Goal: Transaction & Acquisition: Subscribe to service/newsletter

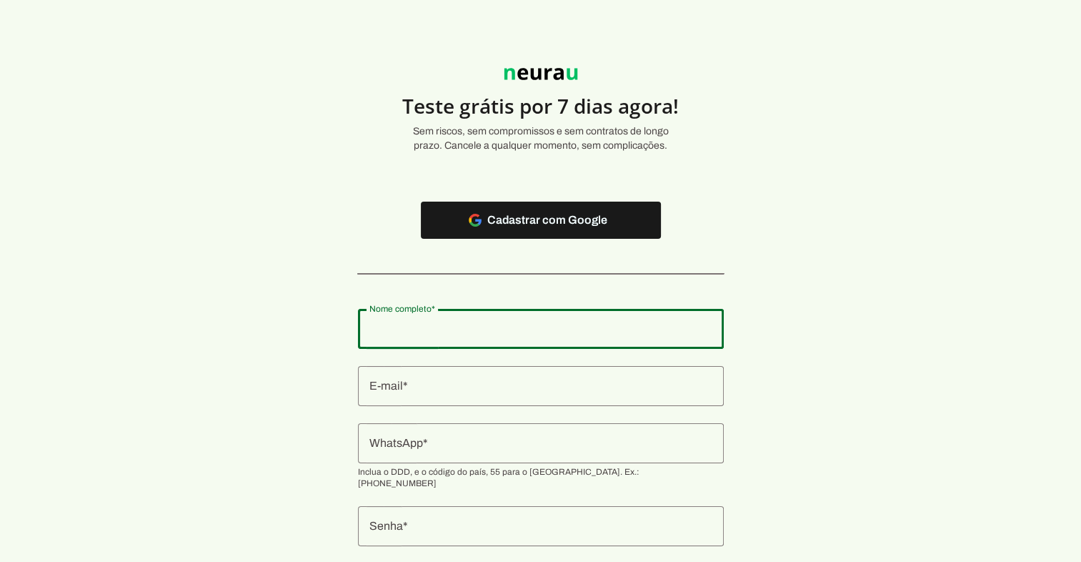
click at [469, 330] on input "Nome completo" at bounding box center [540, 328] width 343 height 17
type input "[PERSON_NAME]"
type md-outlined-text-field "[PERSON_NAME]"
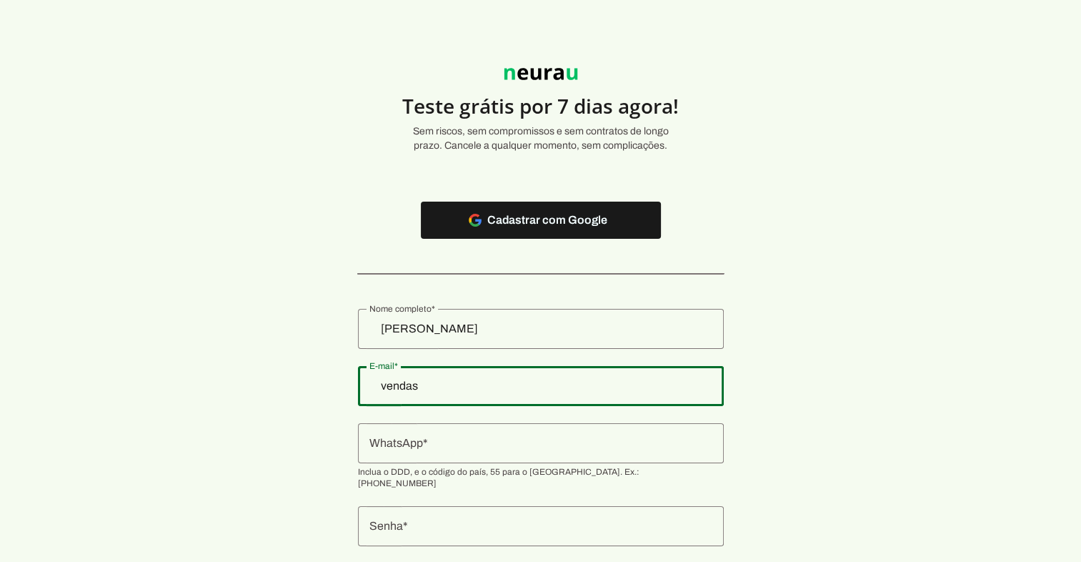
type input "[EMAIL_ADDRESS][DOMAIN_NAME]"
type md-outlined-text-field "[EMAIL_ADDRESS][DOMAIN_NAME]"
click at [495, 443] on input "WhatsApp" at bounding box center [540, 443] width 343 height 17
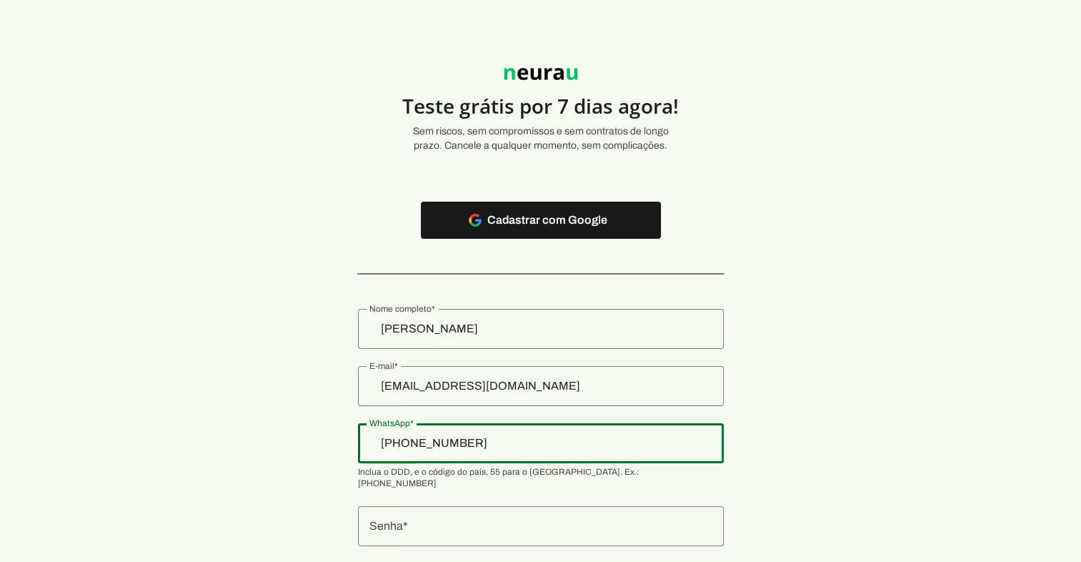
type input "[PHONE_NUMBER]"
type md-outlined-text-field "[PHONE_NUMBER]"
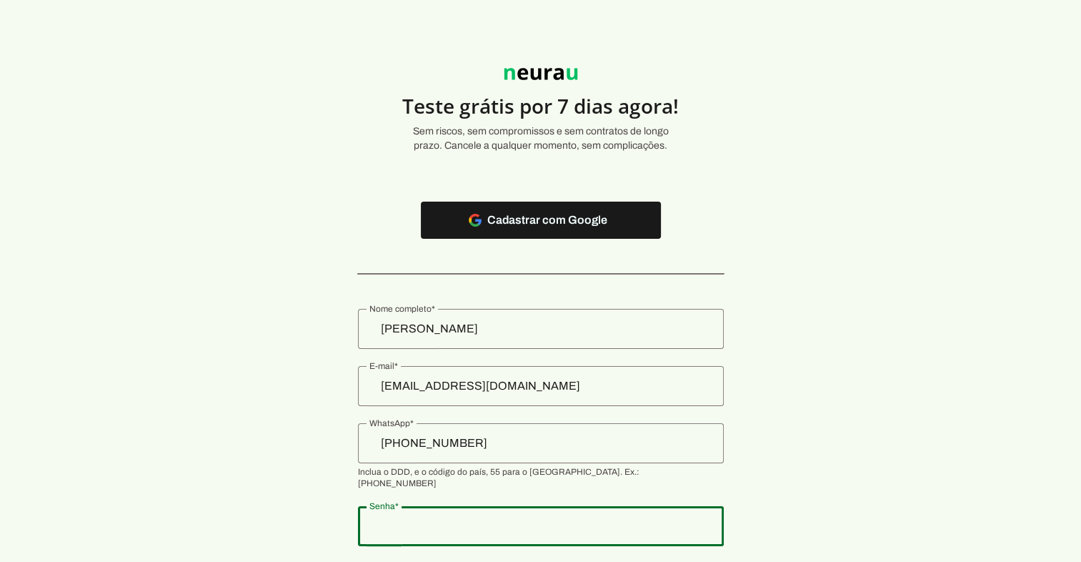
type md-outlined-text-field "B0t4gent3IA"
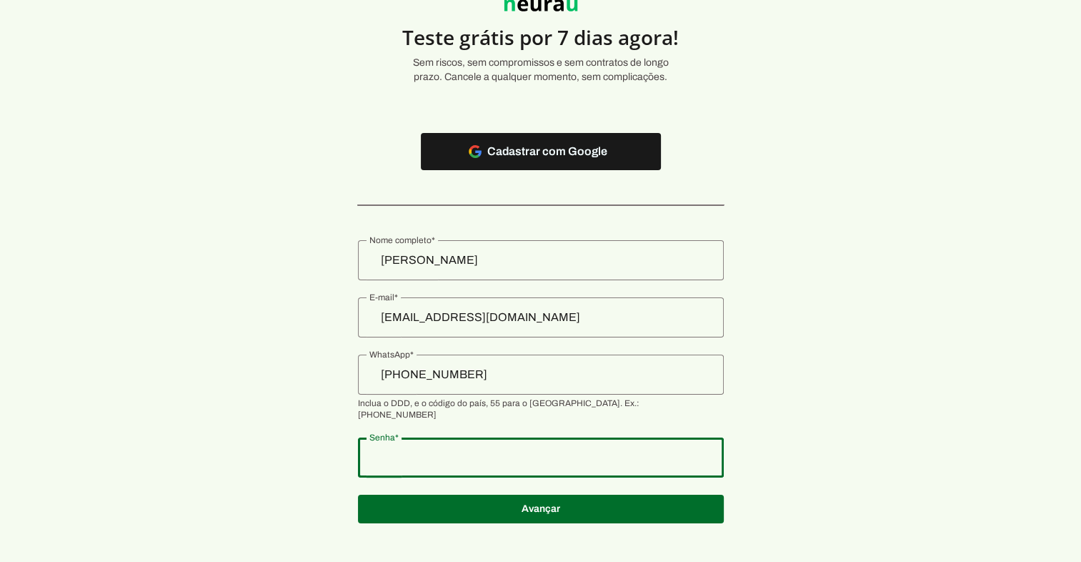
scroll to position [69, 0]
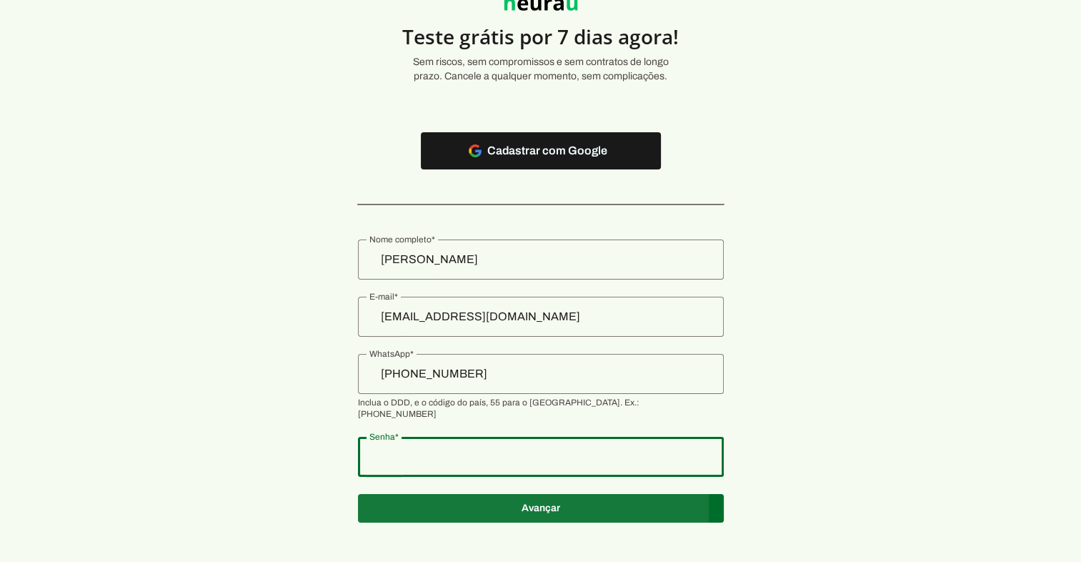
click at [572, 495] on span at bounding box center [541, 508] width 366 height 34
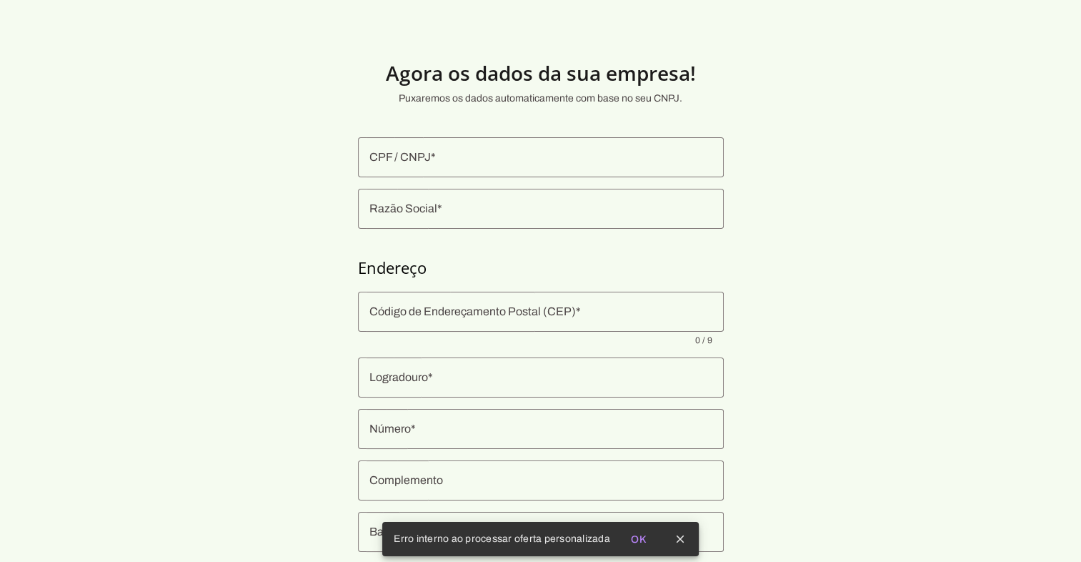
click at [889, 308] on section "Agora os dados da sua empresa! Puxaremos os dados automaticamente com base no s…" at bounding box center [540, 344] width 1081 height 620
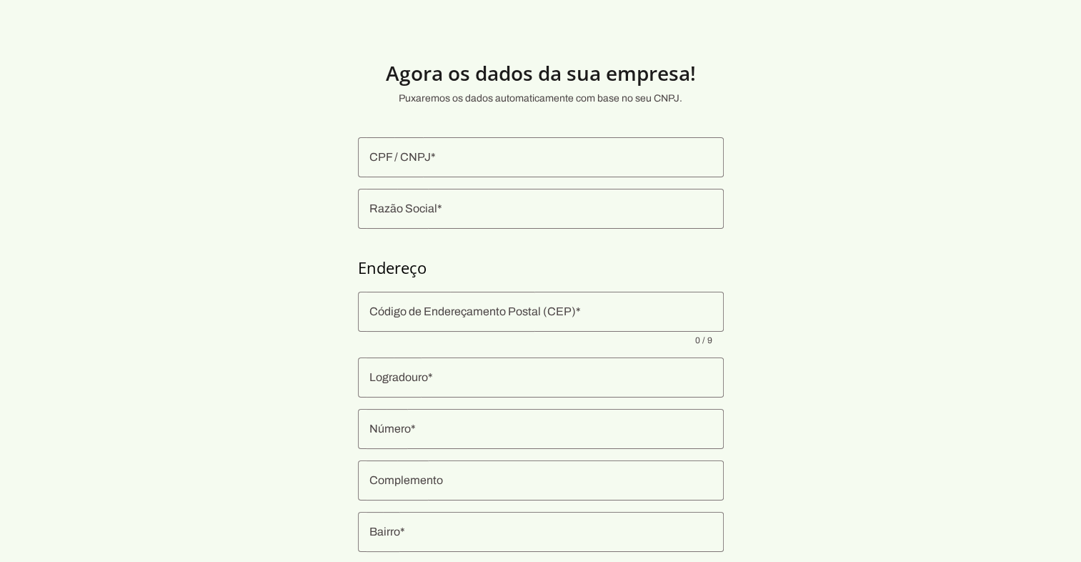
click at [422, 167] on div at bounding box center [541, 157] width 366 height 40
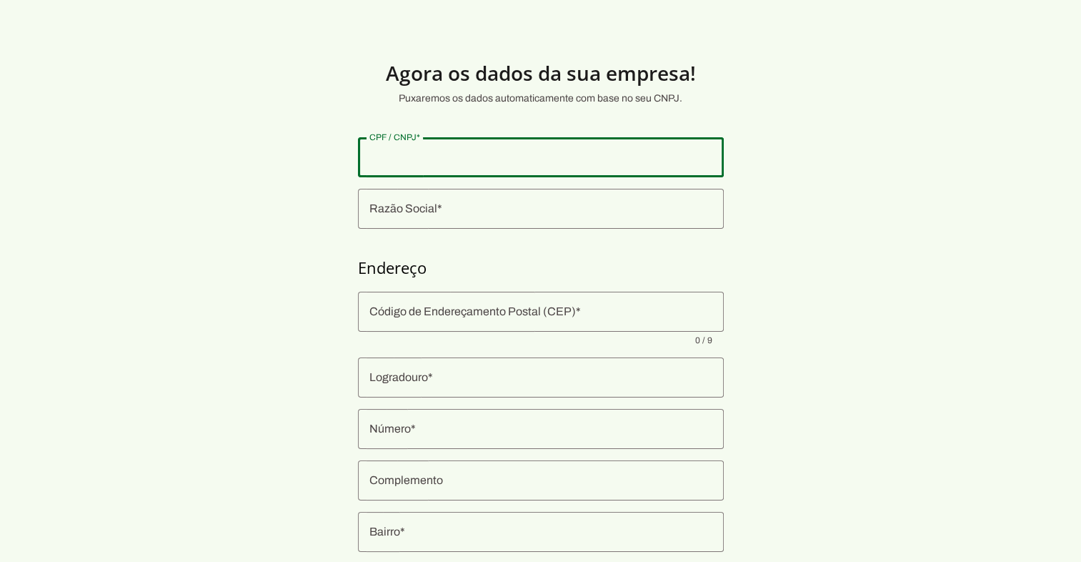
paste input "32.311.246/0001-70"
type input "32.311.246/0001-70"
type md-outlined-text-field "32.311.246/0001-70"
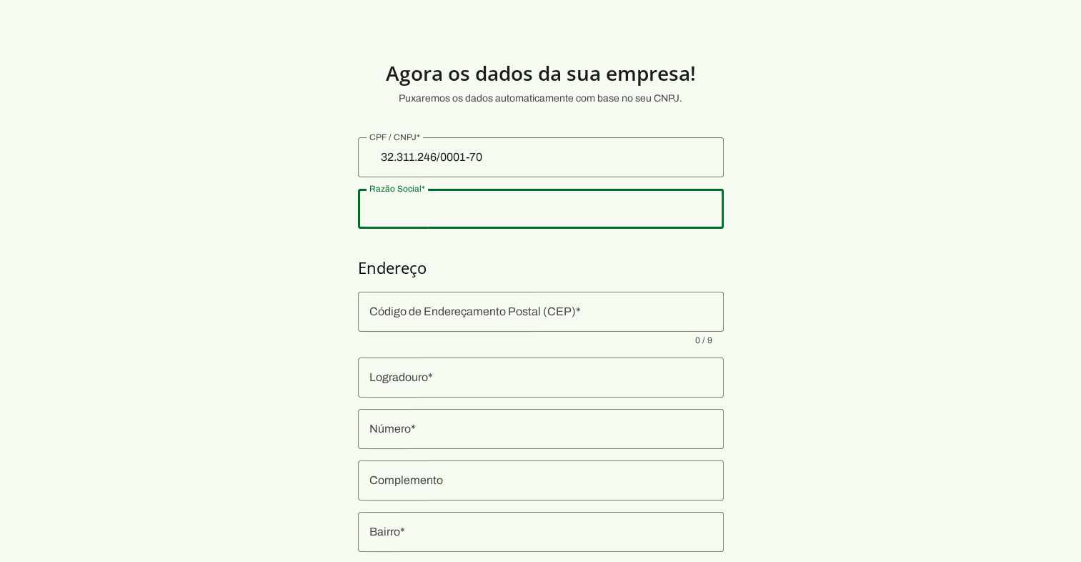
click at [425, 207] on input "Razão Social" at bounding box center [540, 208] width 343 height 17
type input "HIPROMED-MORIAH COMERCIO, IMPORTACAO E SERVICOS LTDA"
type input "31110-060"
type input "Rua Januaria"
type input "508"
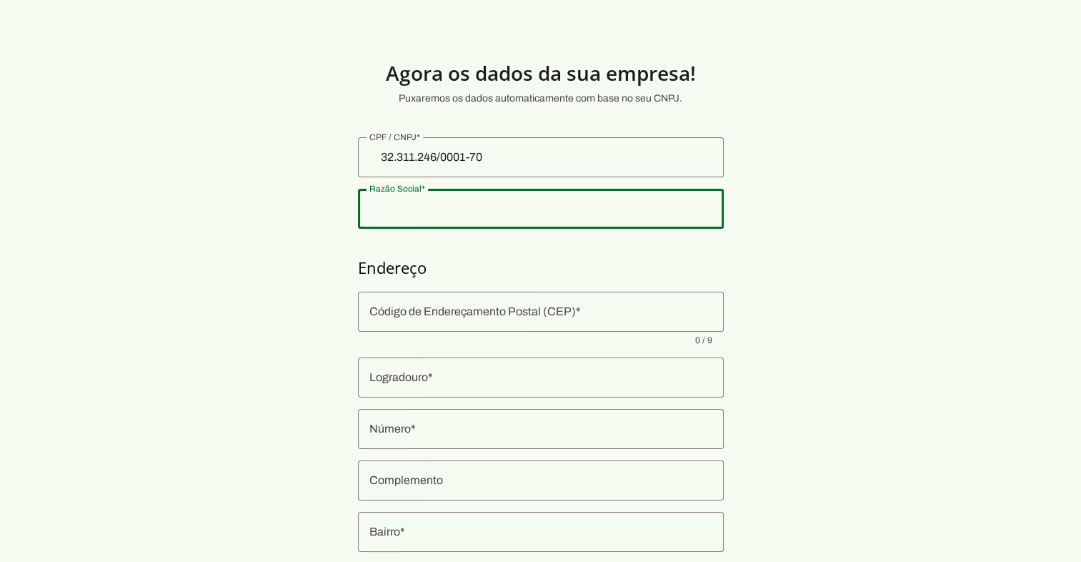
type input "Colegio [PERSON_NAME]"
type input "[GEOGRAPHIC_DATA]"
type input "MG"
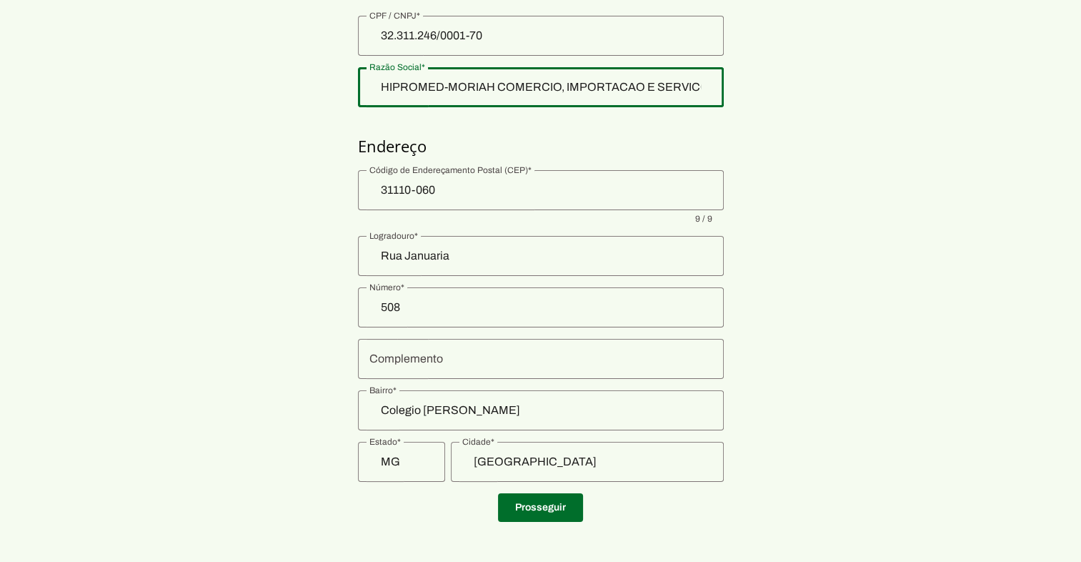
scroll to position [127, 0]
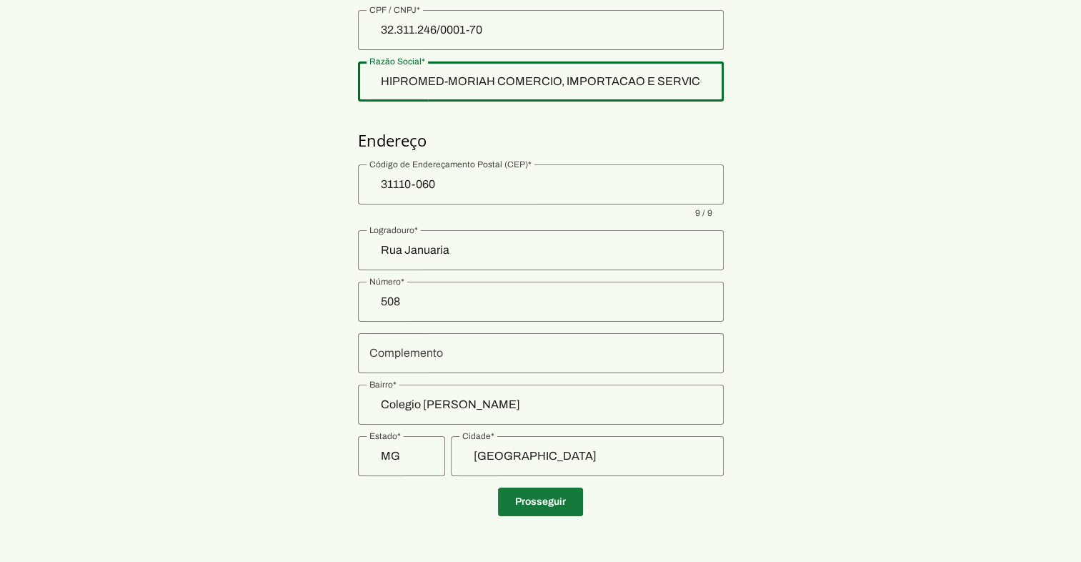
click at [549, 496] on span at bounding box center [540, 502] width 85 height 34
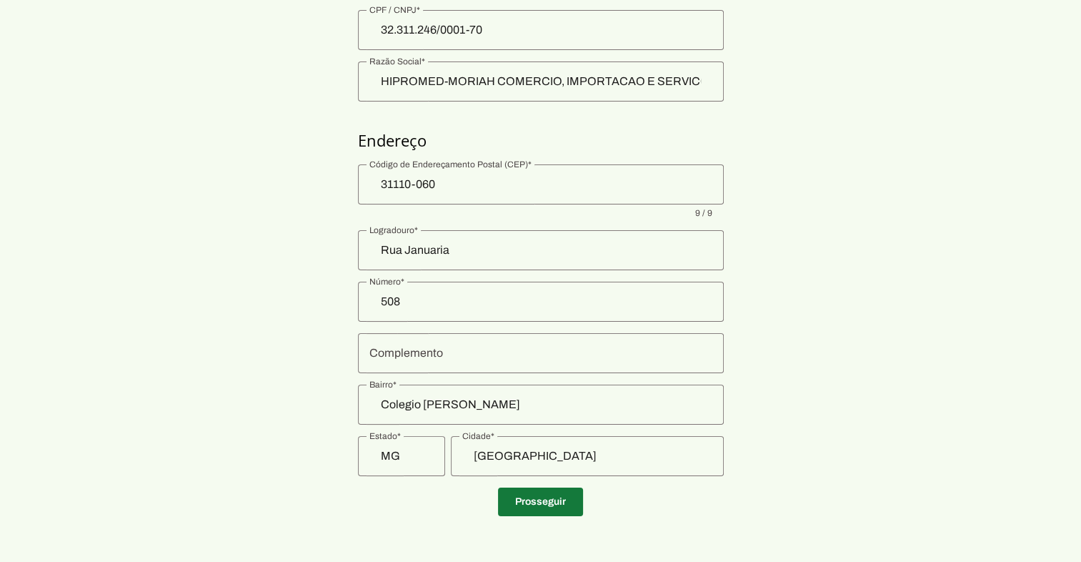
scroll to position [7, 0]
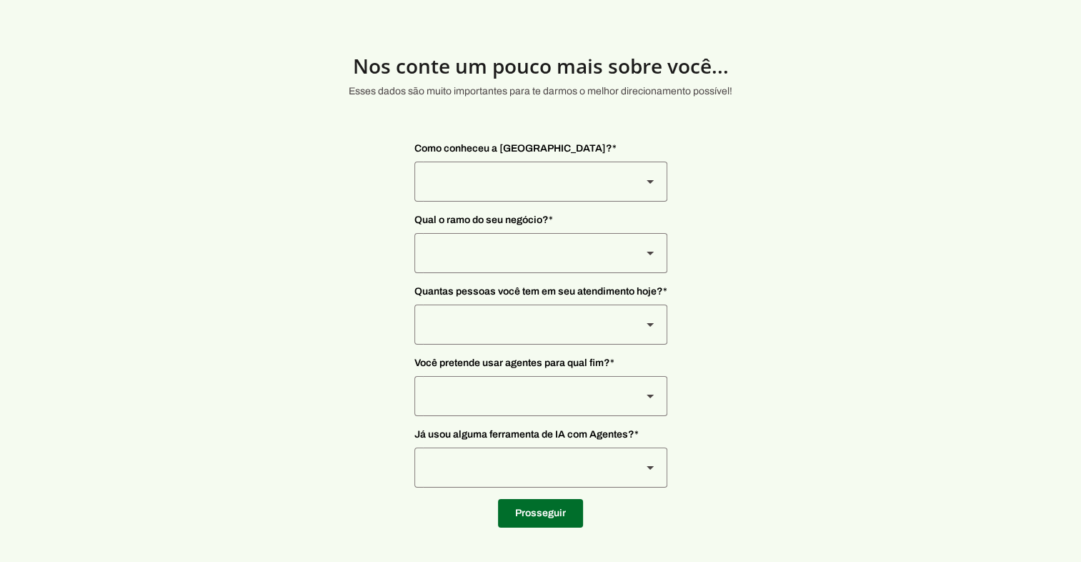
click at [593, 180] on div at bounding box center [523, 182] width 216 height 40
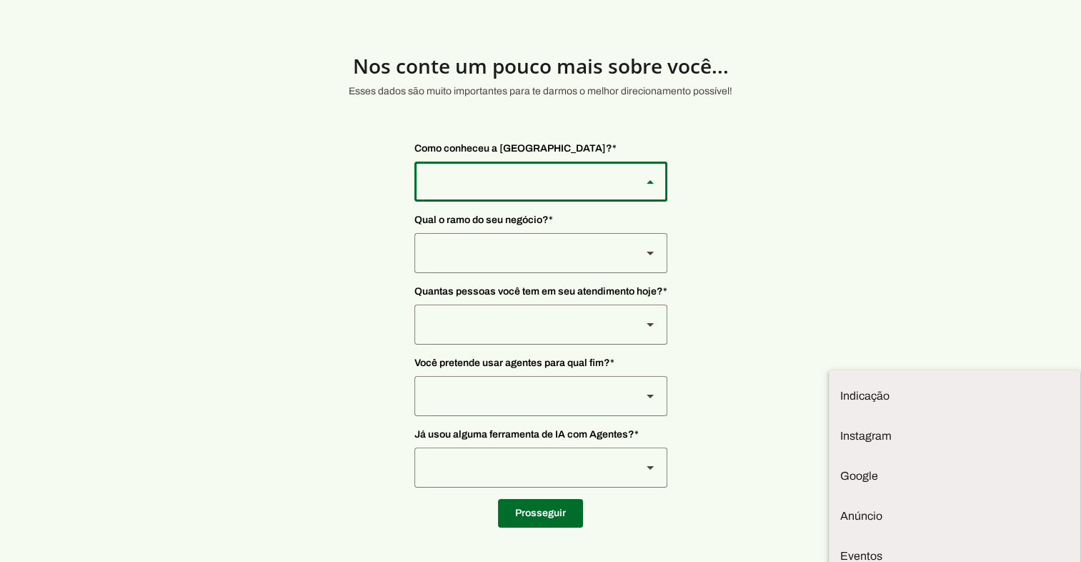
type md-outlined-select "2T9npeis8Wh8Ak2FRLcI"
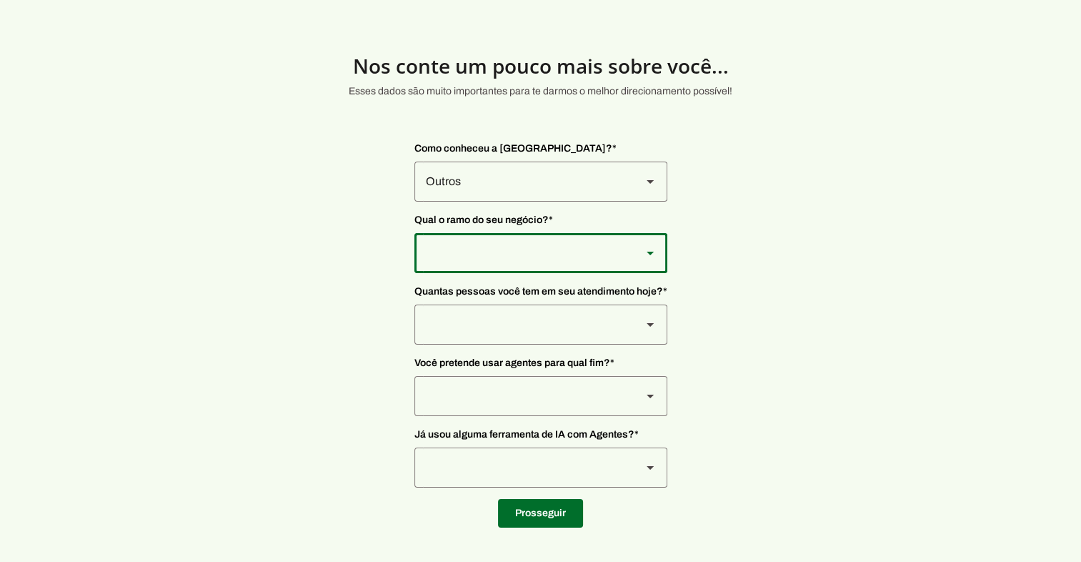
click at [475, 250] on div at bounding box center [523, 253] width 216 height 40
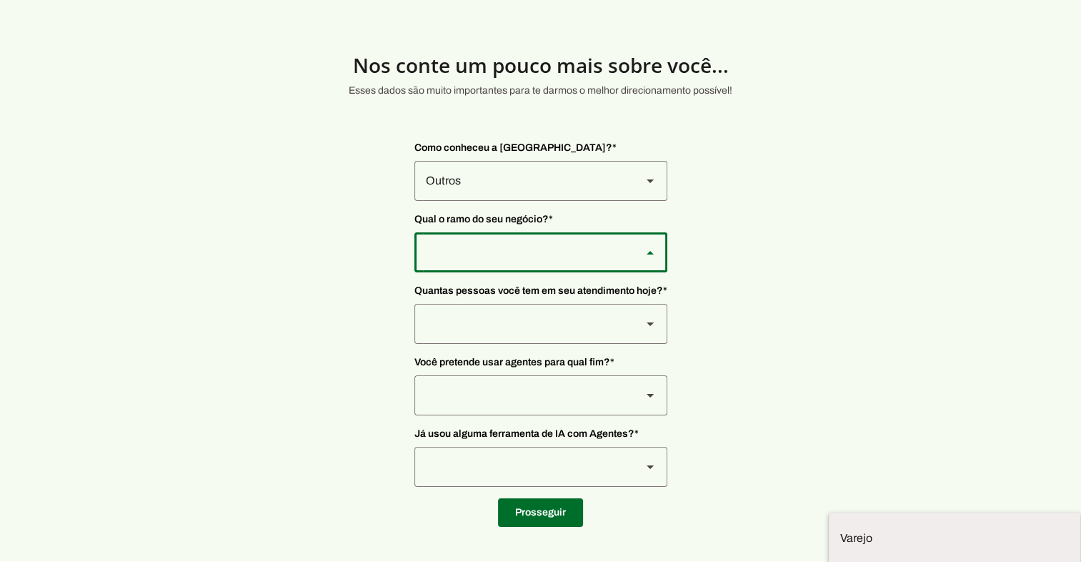
scroll to position [2, 0]
type md-outlined-select "qBJqoSCgnuqgxNhyRfhz"
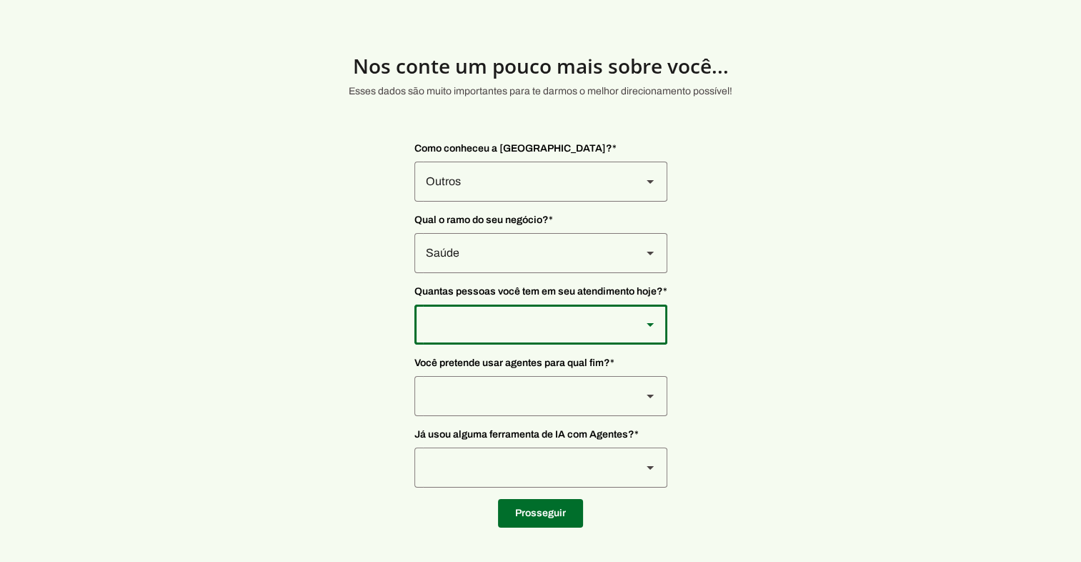
click at [624, 321] on div at bounding box center [523, 324] width 216 height 40
type md-outlined-select "FOzKi9x0vVjVX6xa4f60"
click at [497, 394] on div at bounding box center [523, 396] width 216 height 40
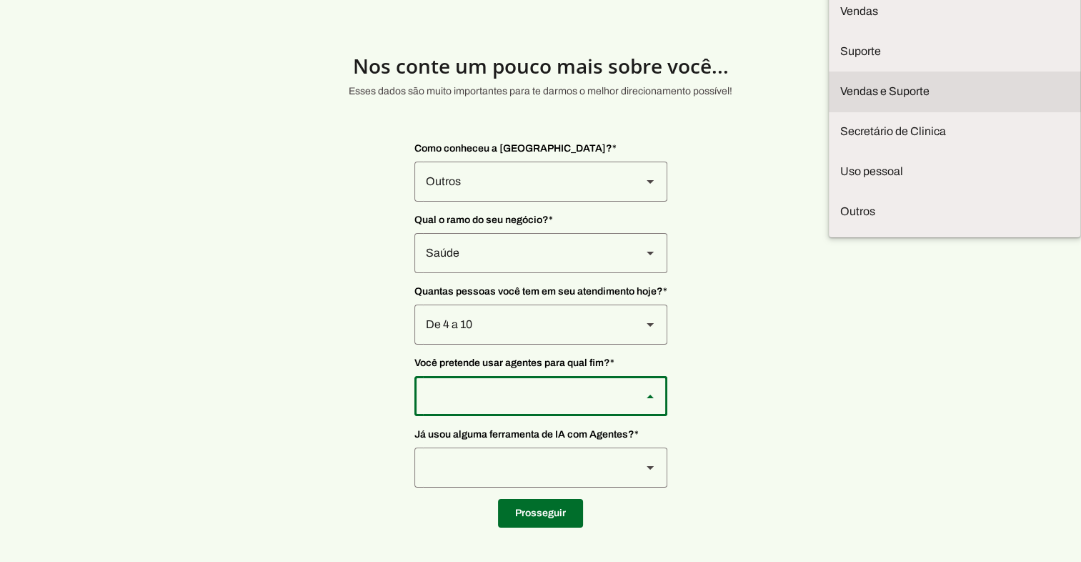
click at [840, 100] on slot at bounding box center [954, 91] width 229 height 17
type md-outlined-select "LGV6UAW7vmmJy71KmeMz"
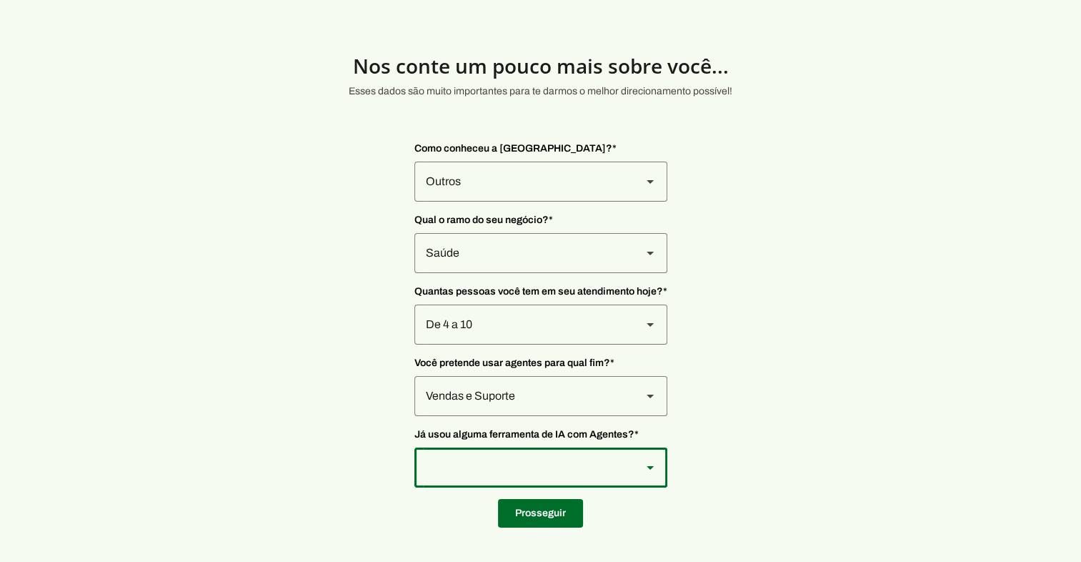
click at [645, 466] on slot at bounding box center [650, 467] width 17 height 17
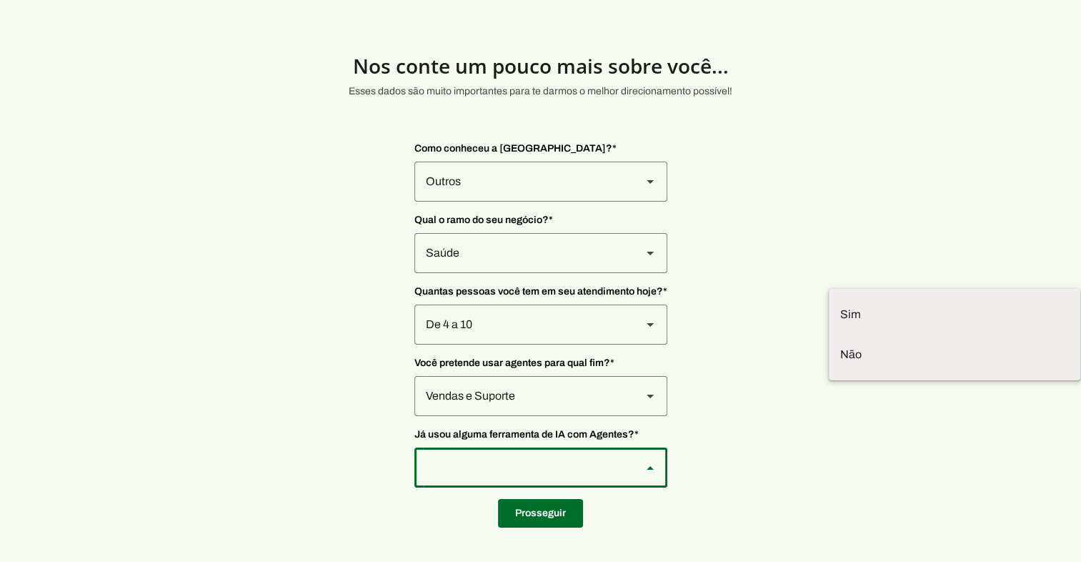
click at [312, 460] on section "Nos [PERSON_NAME] um pouco mais sobre você... Esses dados são muito importantes…" at bounding box center [540, 277] width 1081 height 500
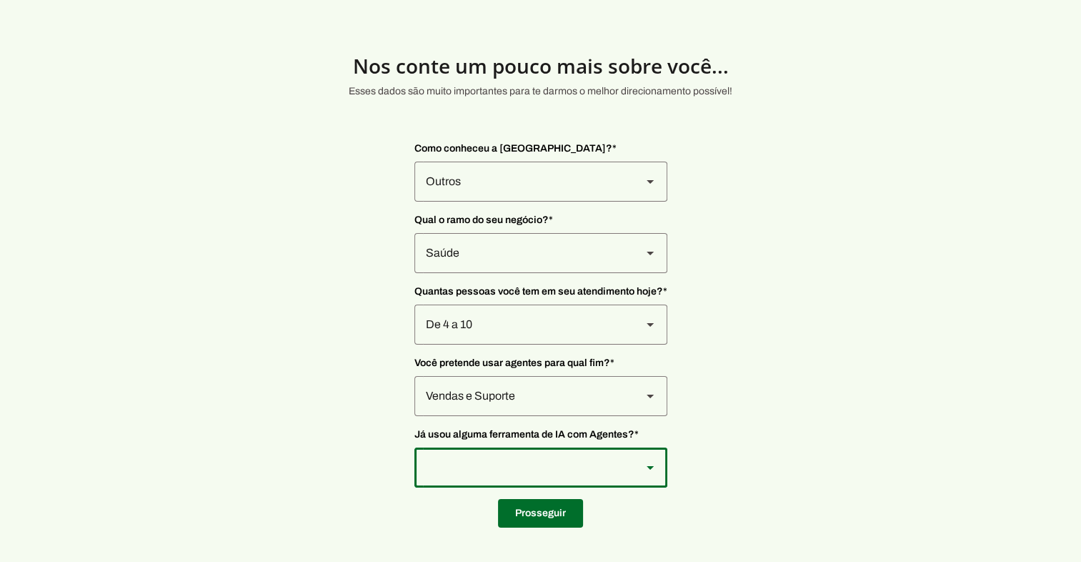
drag, startPoint x: 517, startPoint y: 435, endPoint x: 660, endPoint y: 445, distance: 144.1
click at [660, 445] on p "[PERSON_NAME] usou alguma ferramenta de IA com Agentes? * Sim Não" at bounding box center [541, 457] width 253 height 60
drag, startPoint x: 660, startPoint y: 445, endPoint x: 818, endPoint y: 451, distance: 158.0
click at [818, 451] on section "Nos [PERSON_NAME] um pouco mais sobre você... Esses dados são muito importantes…" at bounding box center [540, 277] width 1081 height 500
click at [638, 462] on div at bounding box center [541, 467] width 253 height 40
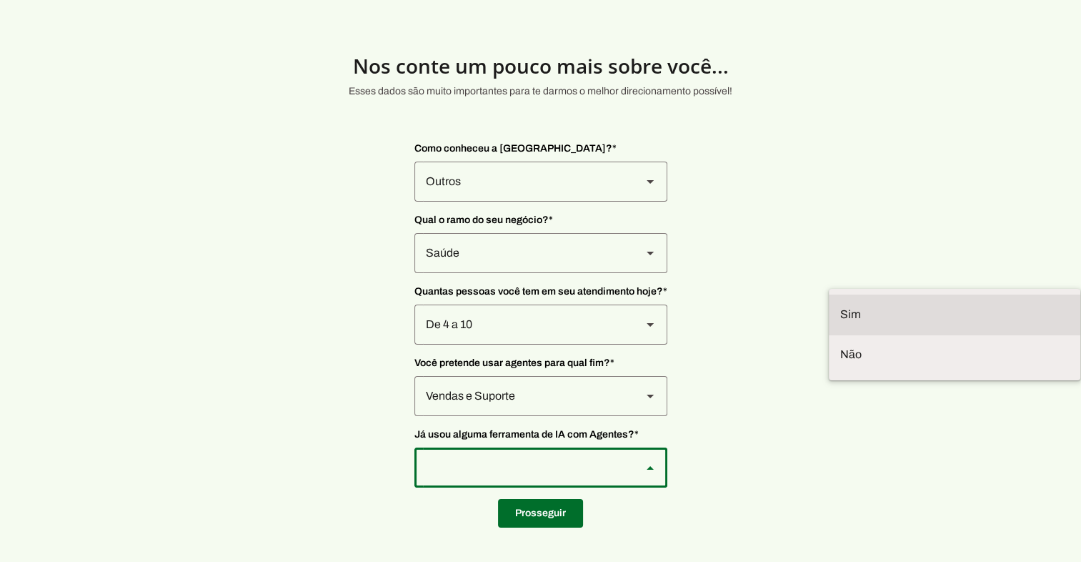
click at [0, 0] on slot "Sim" at bounding box center [0, 0] width 0 height 0
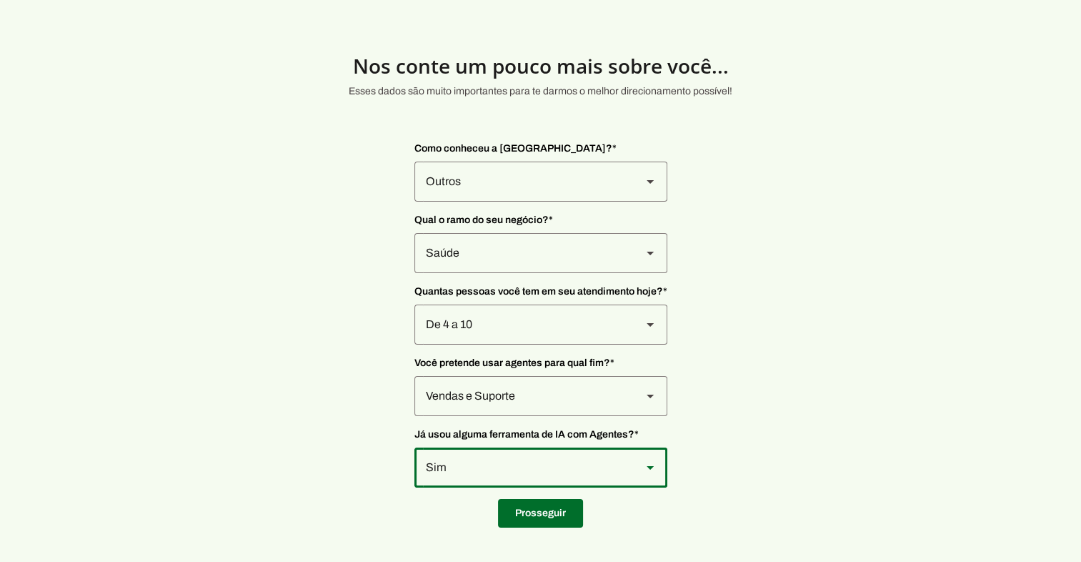
click at [324, 437] on section "Nos [PERSON_NAME] um pouco mais sobre você... Esses dados são muito importantes…" at bounding box center [540, 277] width 1081 height 500
click at [631, 470] on div "Sim" at bounding box center [541, 467] width 253 height 40
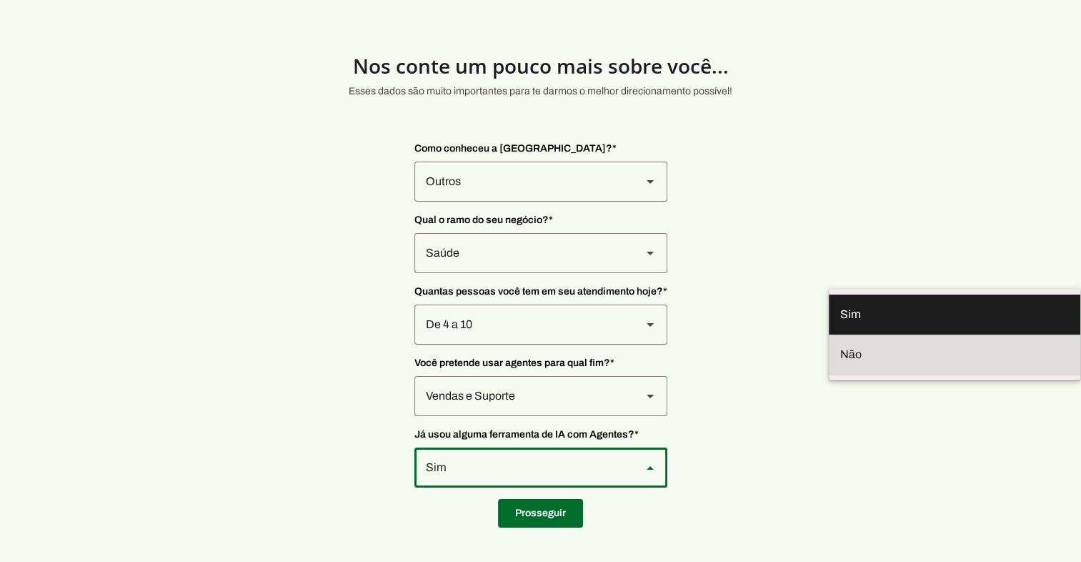
click at [840, 363] on slot at bounding box center [954, 354] width 229 height 17
type md-outlined-select "YJTivUP5LYteilvK0BaA"
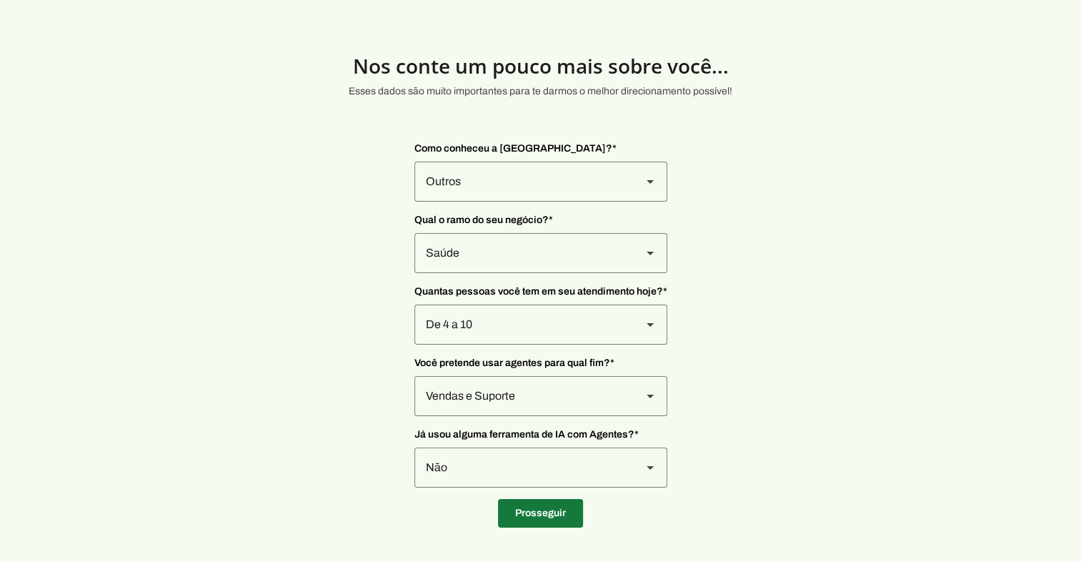
click at [525, 513] on span at bounding box center [540, 513] width 85 height 34
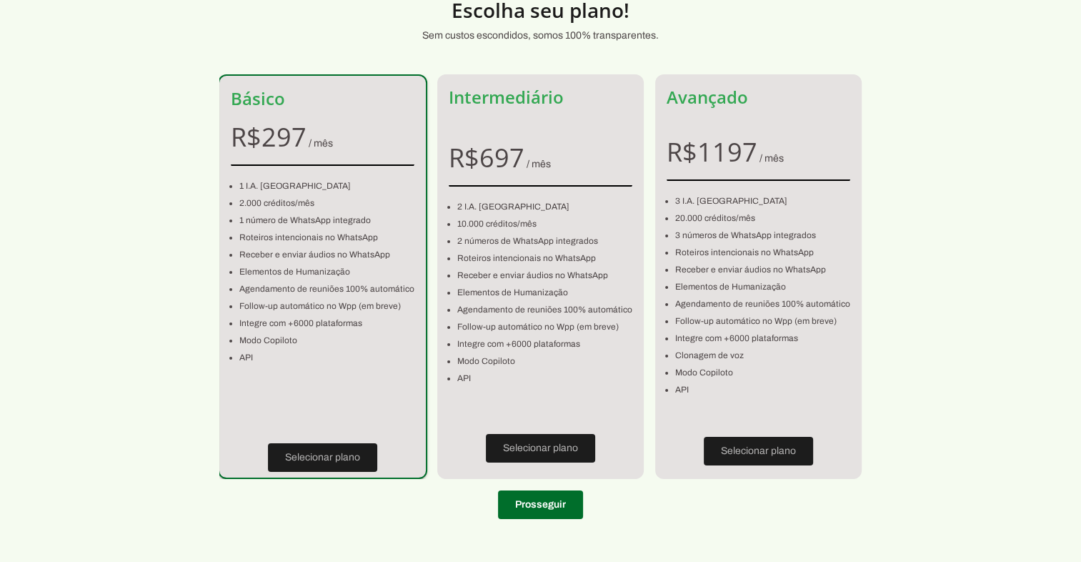
scroll to position [65, 0]
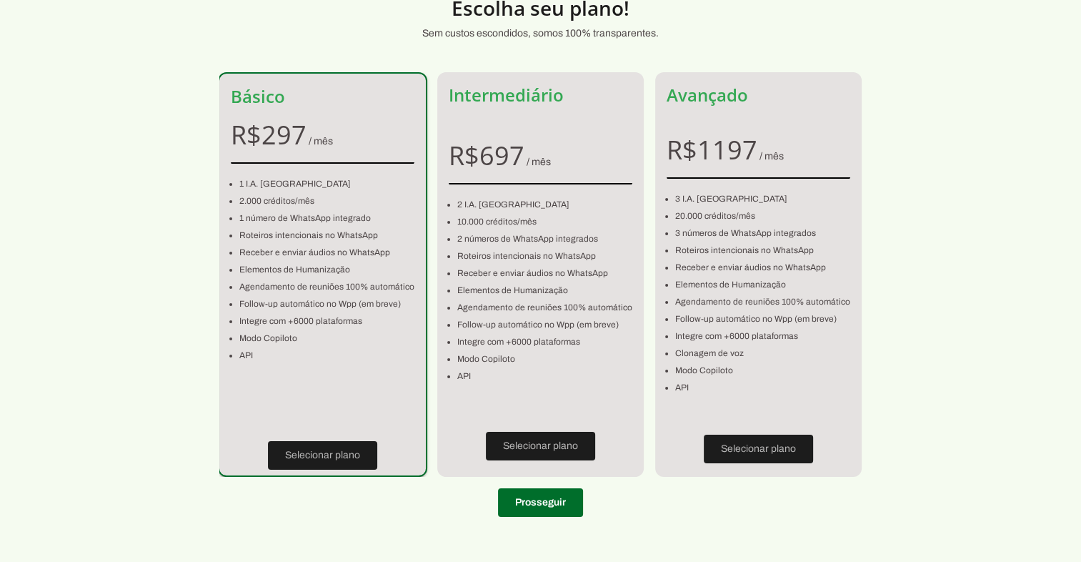
click at [357, 110] on div "Básico" at bounding box center [322, 97] width 207 height 46
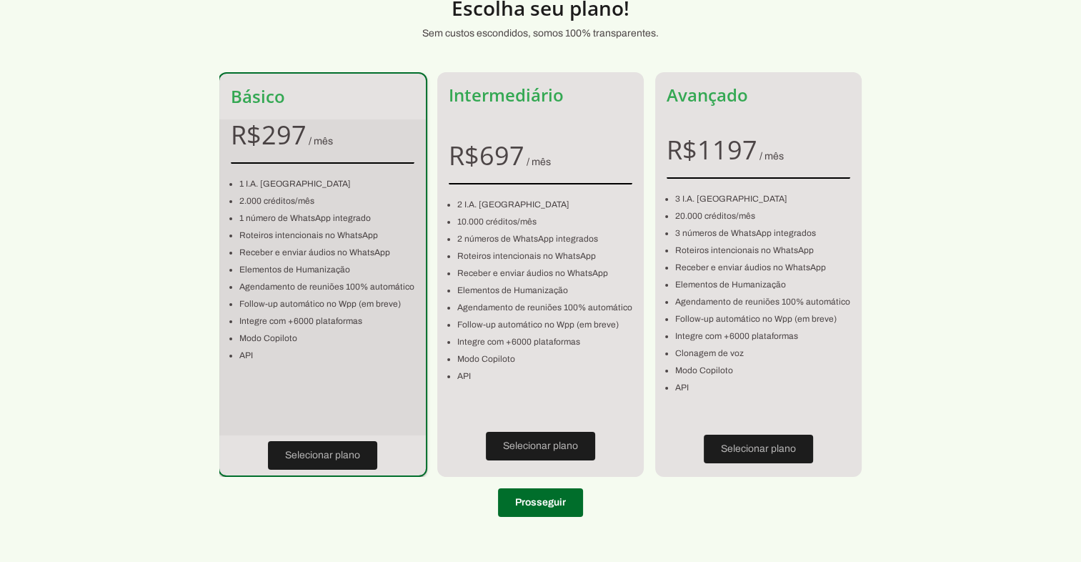
click at [360, 131] on div "R$ 297 / mês" at bounding box center [322, 134] width 207 height 31
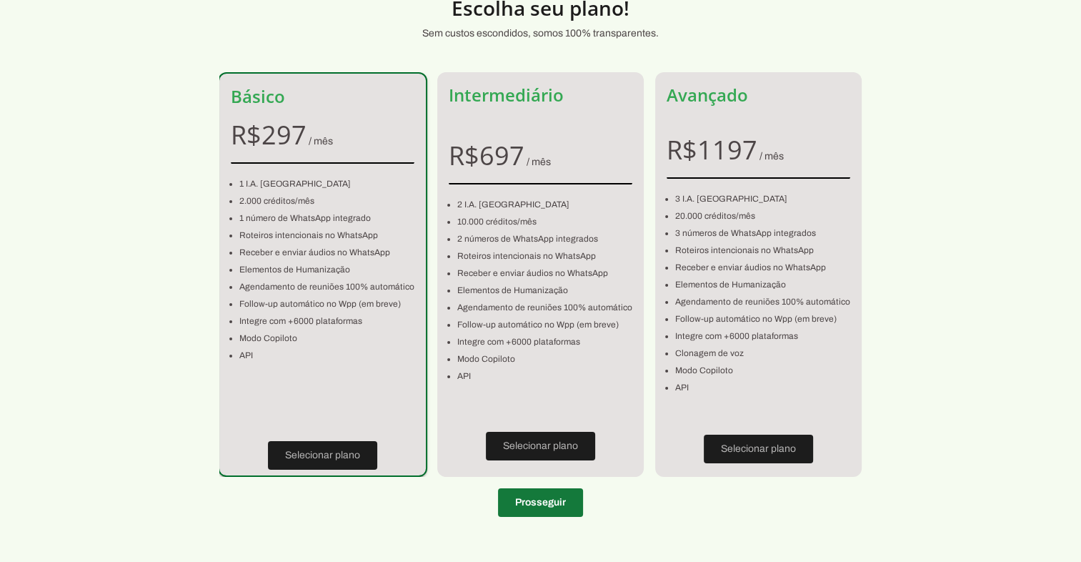
click at [535, 502] on span at bounding box center [540, 502] width 85 height 34
type input "31110-060"
type input "Rua Januaria"
type input "508"
type input "Colegio [PERSON_NAME]"
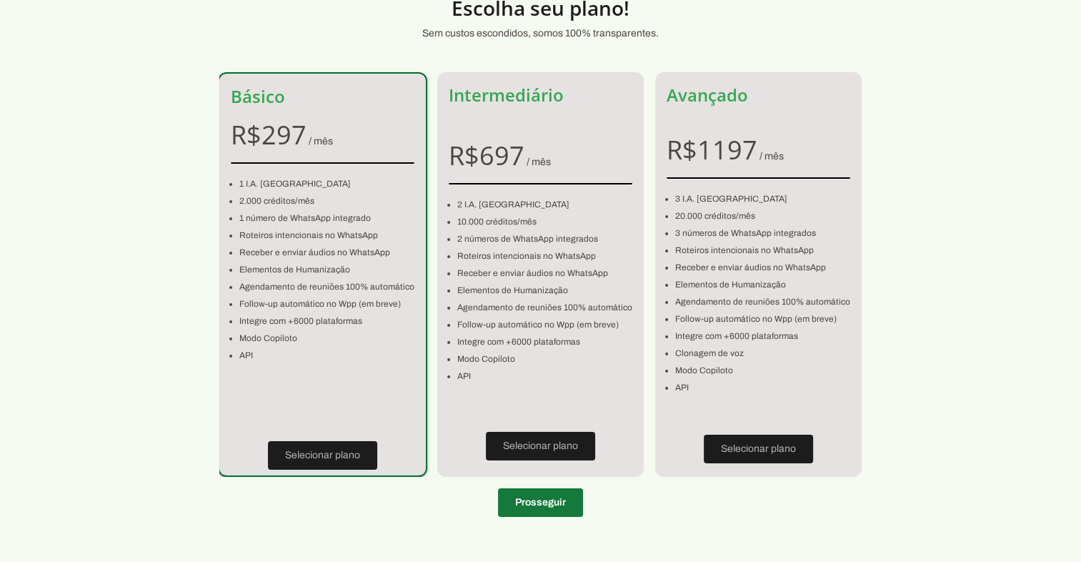
type input "[GEOGRAPHIC_DATA]"
type input "MG"
type input "32.311.246/0001-70"
type input "[PHONE_NUMBER]"
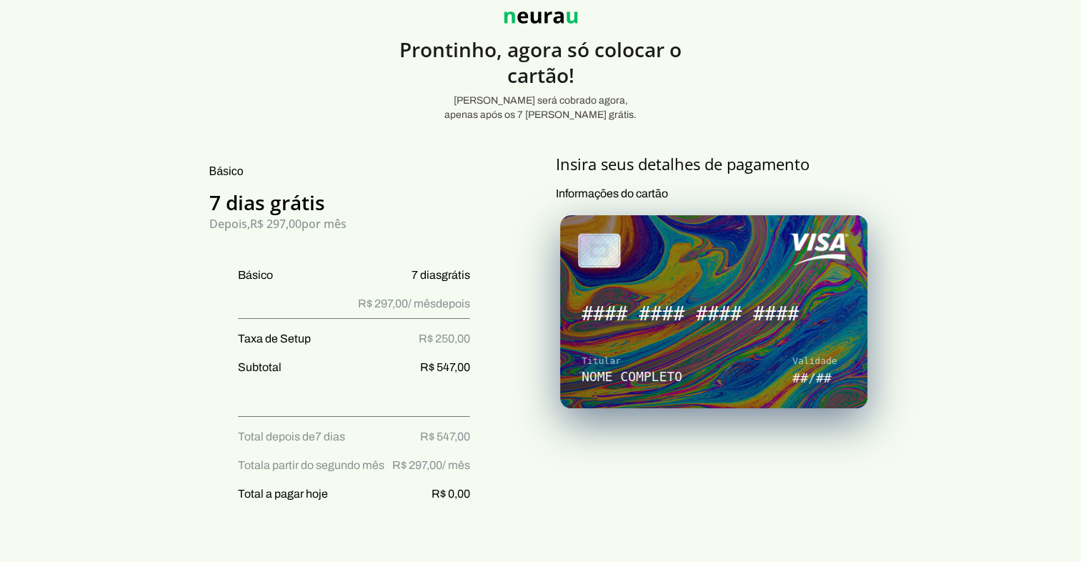
scroll to position [63, 0]
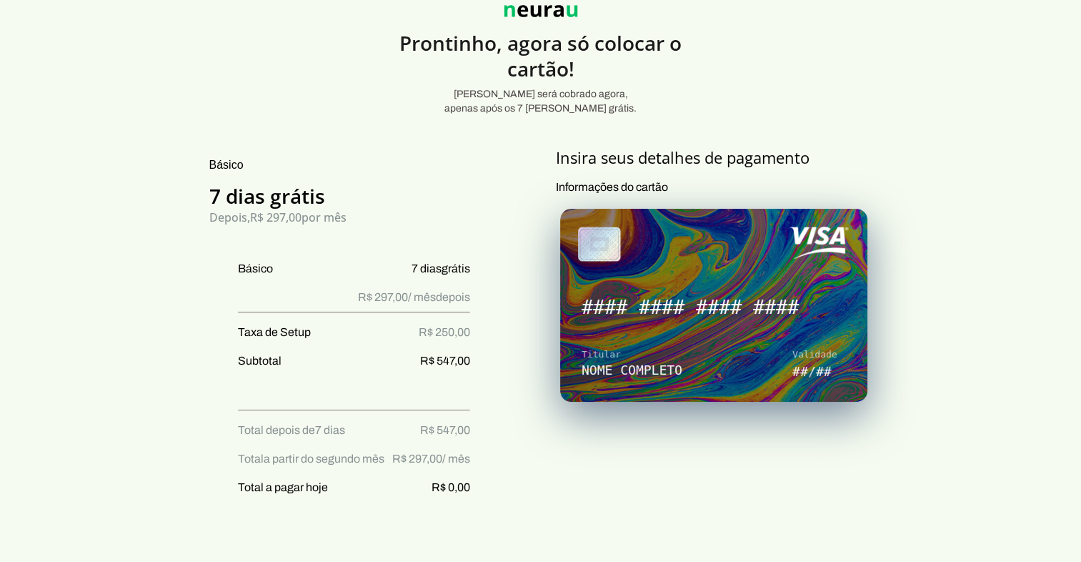
click at [114, 320] on section "Prontinho, agora só colocar o cartão! Nada será cobrado agora, apenas após os 7…" at bounding box center [540, 564] width 1081 height 1186
drag, startPoint x: 563, startPoint y: 147, endPoint x: 821, endPoint y: 145, distance: 258.0
click at [821, 147] on h4 "Insira seus detalhes de pagamento" at bounding box center [714, 157] width 317 height 20
click at [820, 147] on h4 "Insira seus detalhes de pagamento" at bounding box center [714, 157] width 317 height 20
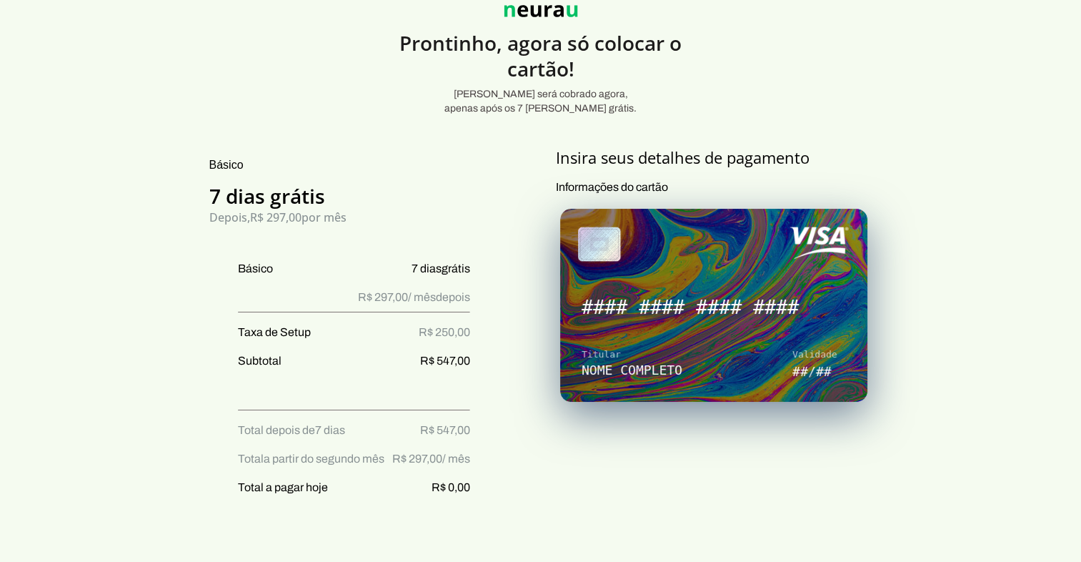
drag, startPoint x: 819, startPoint y: 144, endPoint x: 563, endPoint y: 144, distance: 255.9
drag, startPoint x: 563, startPoint y: 144, endPoint x: 549, endPoint y: 144, distance: 14.3
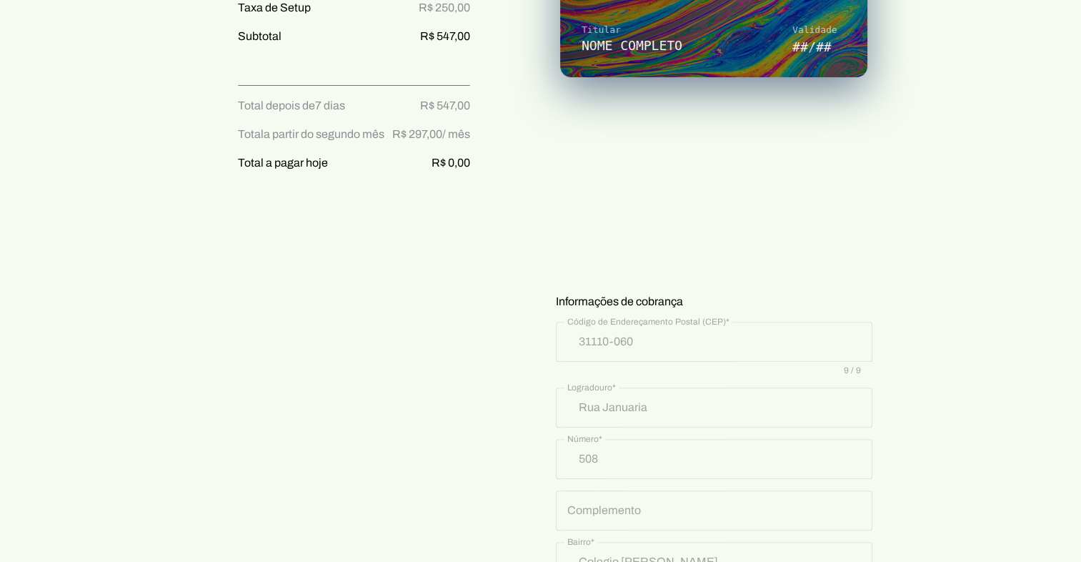
scroll to position [420, 0]
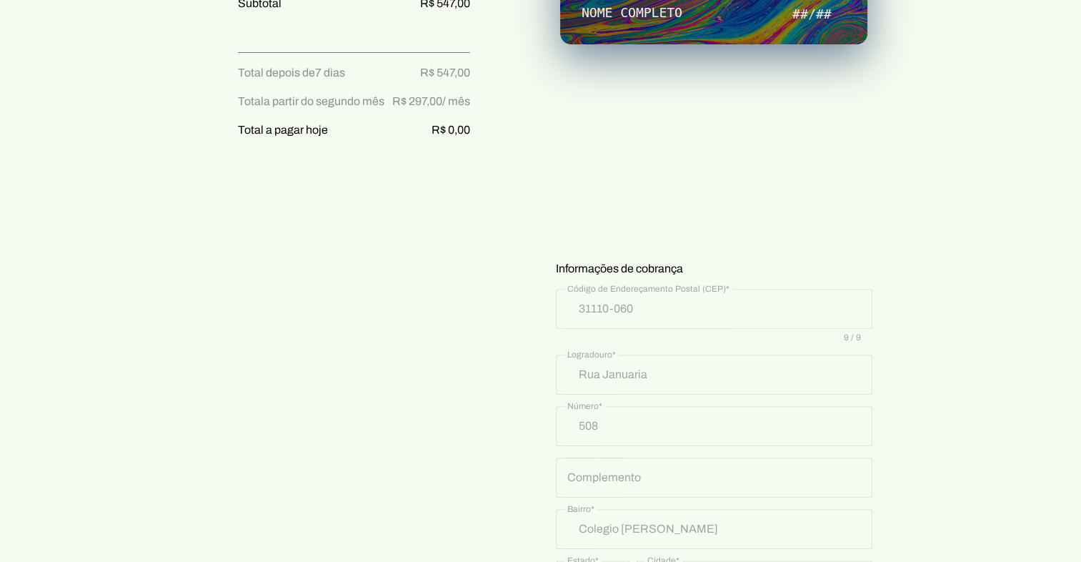
click at [533, 166] on div "Básico 7 [PERSON_NAME] grátis Depois, R$ 297,00 por mês Básico 7 [PERSON_NAME] …" at bounding box center [541, 295] width 715 height 1011
click at [532, 171] on div "Básico 7 [PERSON_NAME] grátis Depois, R$ 297,00 por mês Básico 7 [PERSON_NAME] …" at bounding box center [541, 295] width 715 height 1011
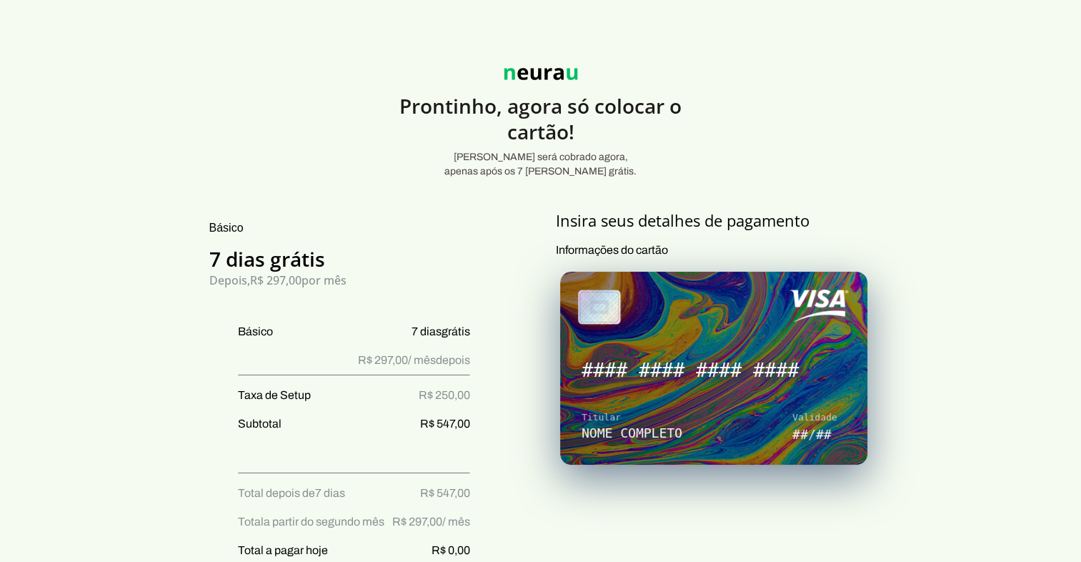
scroll to position [0, 0]
